Goal: Information Seeking & Learning: Learn about a topic

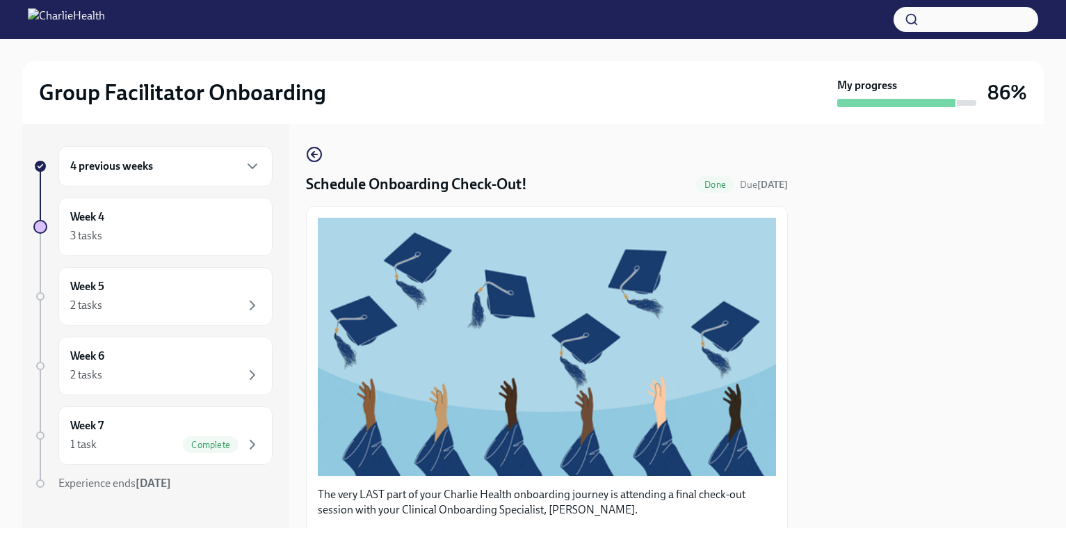
click at [161, 171] on div "4 previous weeks" at bounding box center [165, 166] width 191 height 17
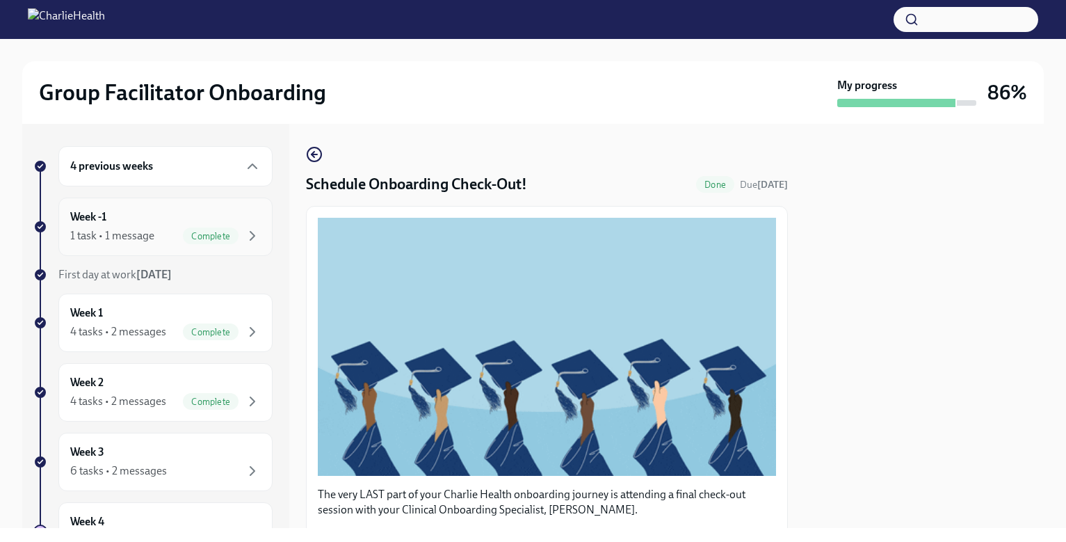
click at [173, 212] on div "Week -1 1 task • 1 message Complete" at bounding box center [165, 226] width 191 height 35
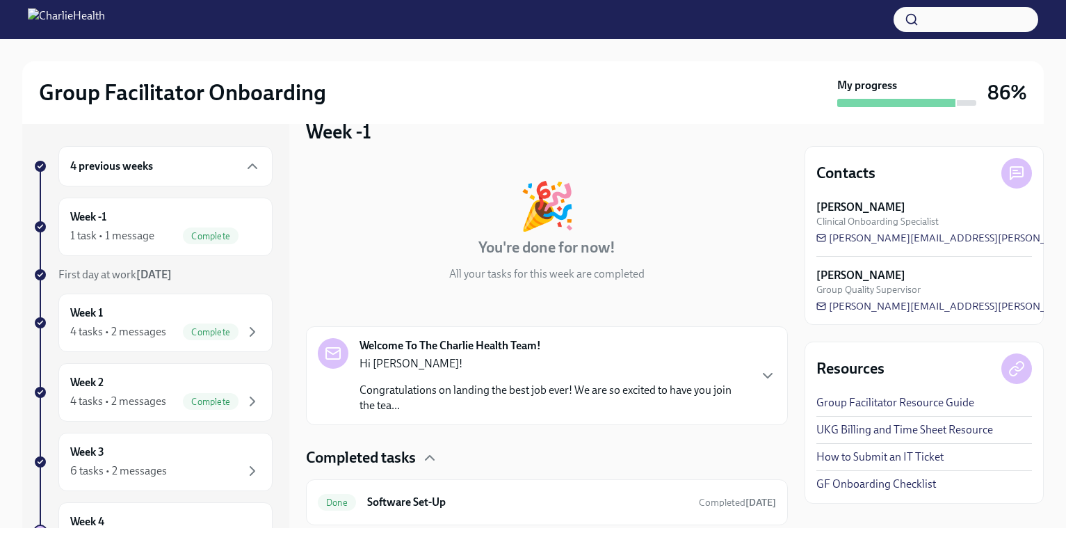
scroll to position [69, 0]
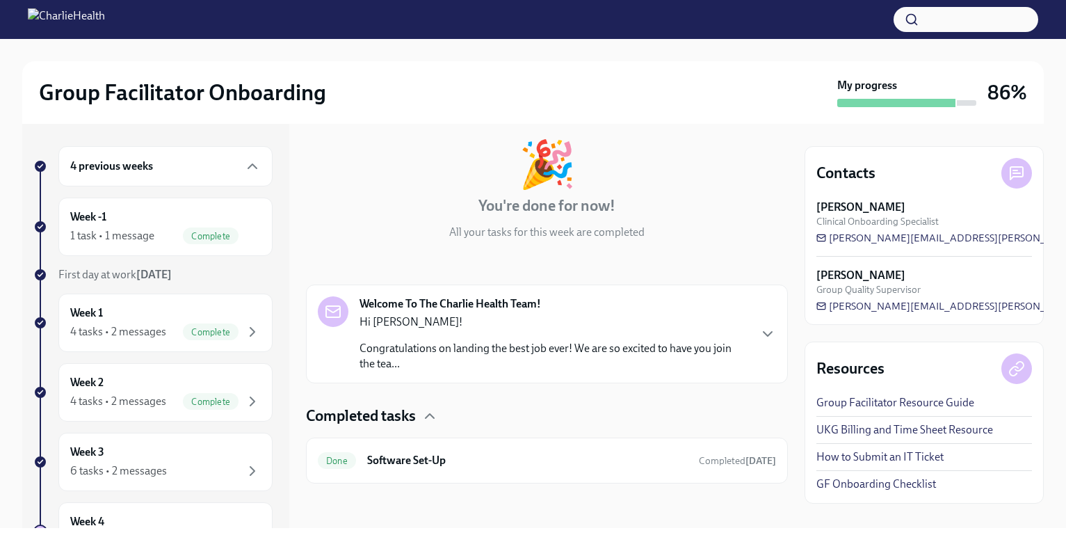
click at [912, 404] on link "Group Facilitator Resource Guide" at bounding box center [896, 402] width 158 height 15
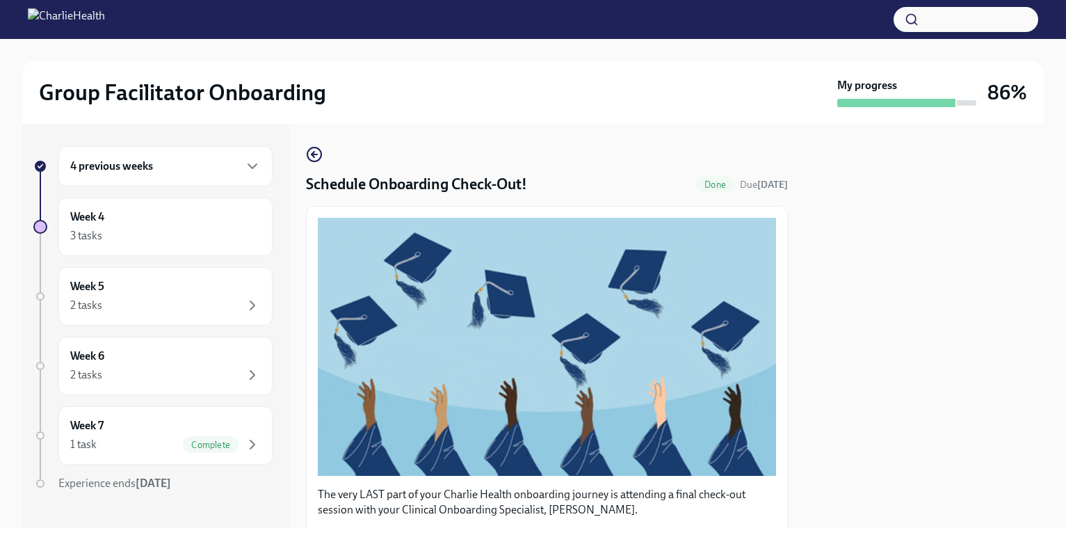
click at [182, 170] on div "4 previous weeks" at bounding box center [165, 166] width 191 height 17
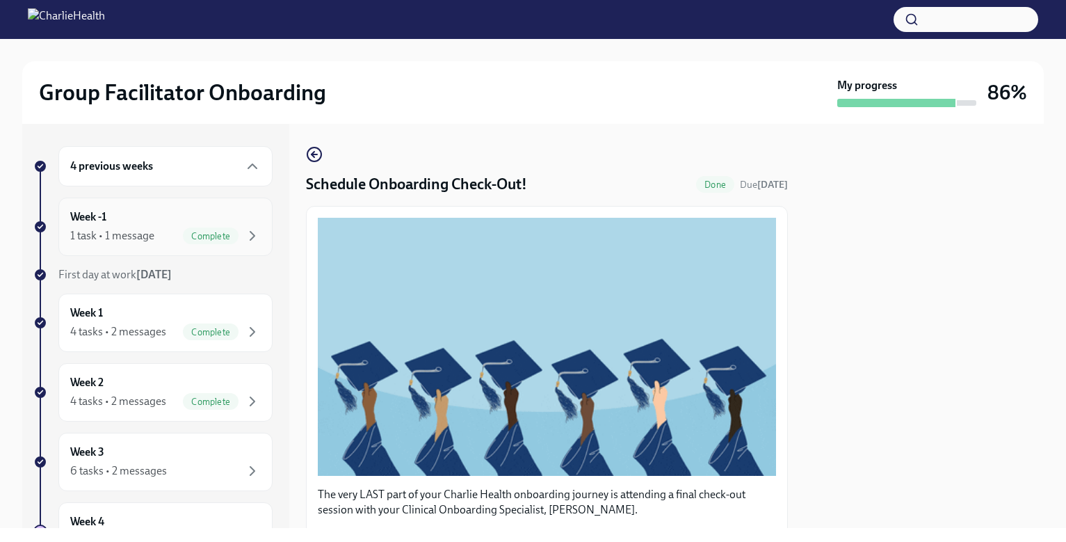
click at [171, 206] on div "Week -1 1 task • 1 message Complete" at bounding box center [165, 227] width 214 height 58
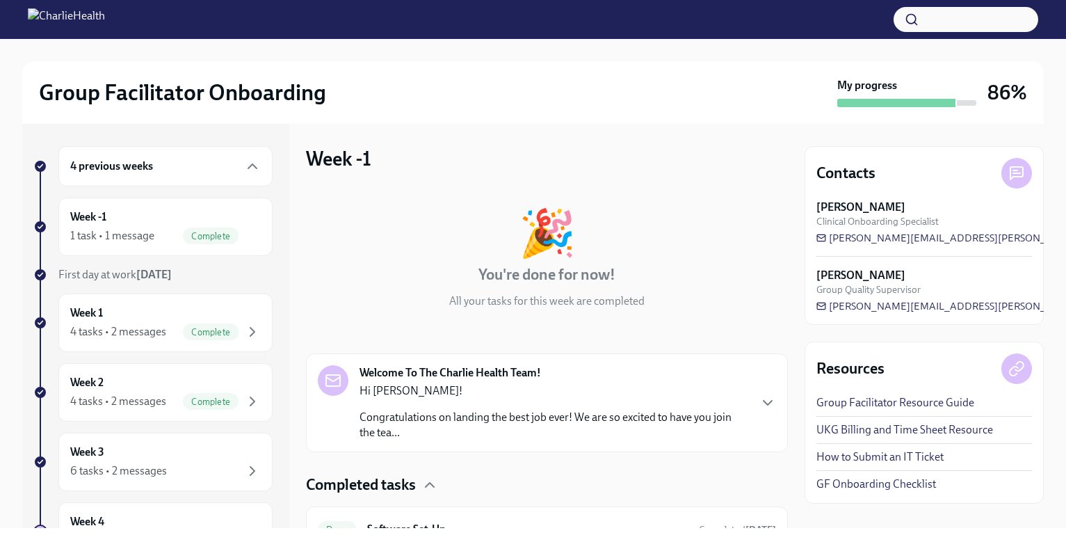
click at [900, 435] on link "UKG Billing and Time Sheet Resource" at bounding box center [905, 429] width 177 height 15
click at [882, 403] on link "Group Facilitator Resource Guide" at bounding box center [896, 402] width 158 height 15
